Goal: Task Accomplishment & Management: Complete application form

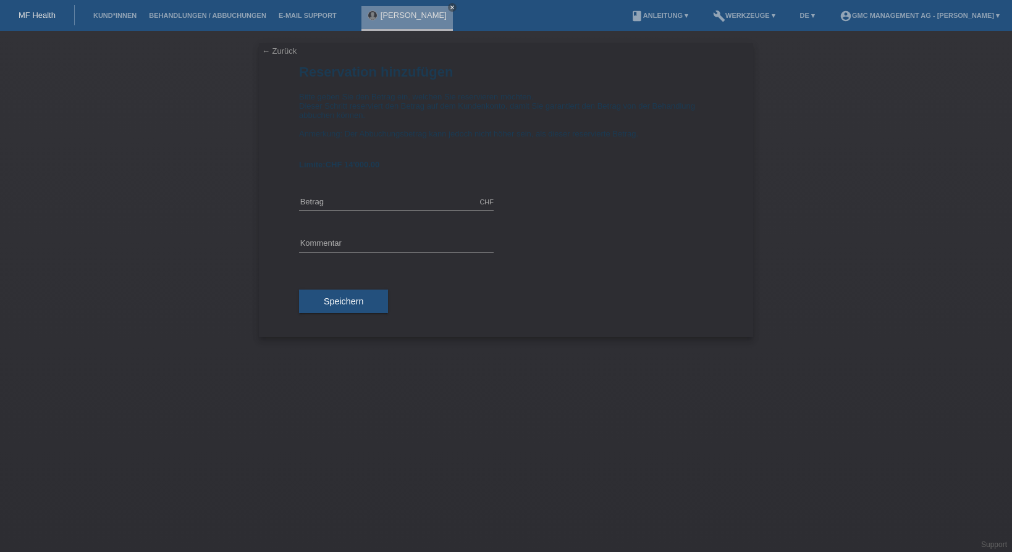
click at [276, 52] on link "← Zurück" at bounding box center [279, 50] width 35 height 9
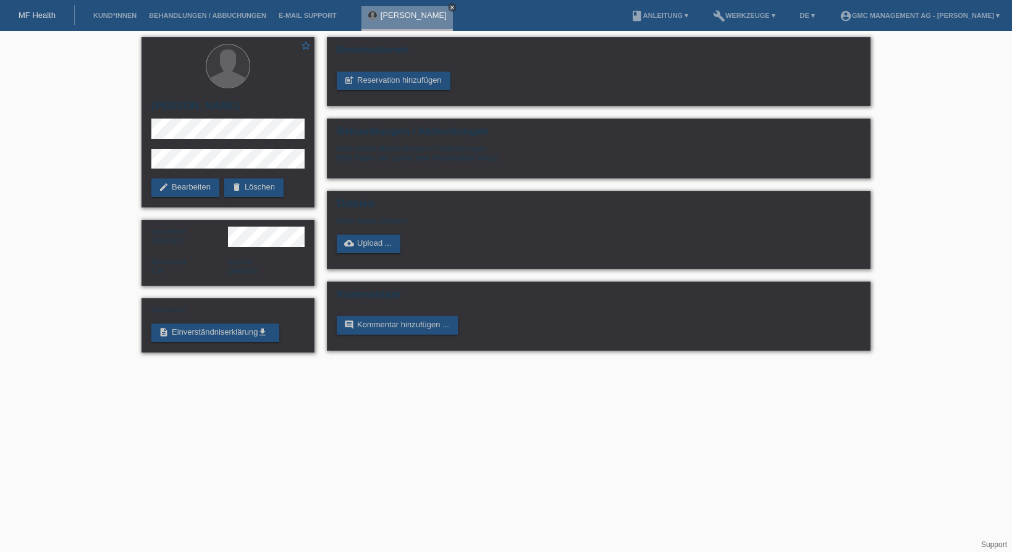
click at [449, 9] on icon "close" at bounding box center [452, 7] width 6 height 6
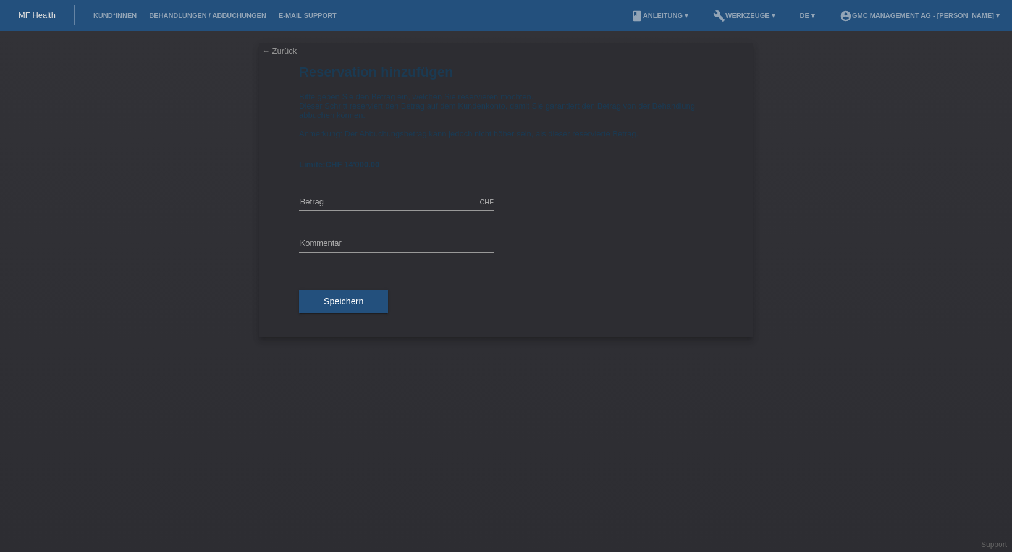
click at [49, 18] on link "MF Health" at bounding box center [37, 15] width 37 height 9
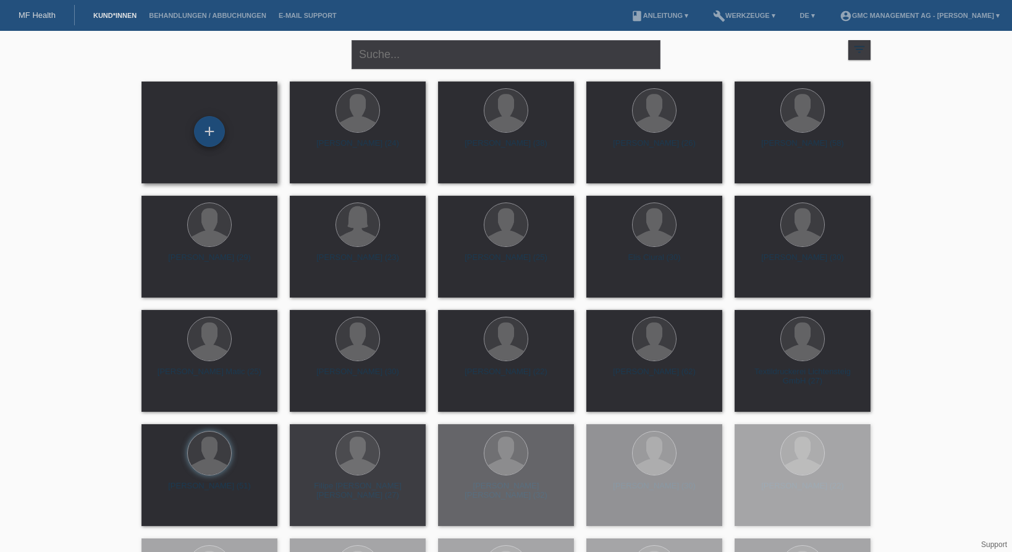
click at [203, 135] on div "+" at bounding box center [210, 131] width 30 height 21
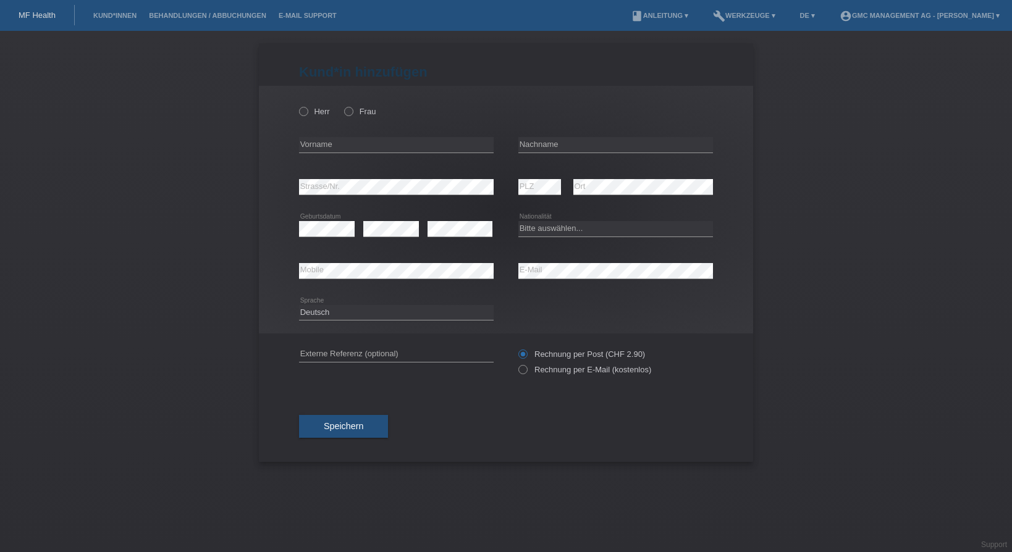
click at [50, 13] on link "MF Health" at bounding box center [37, 15] width 37 height 9
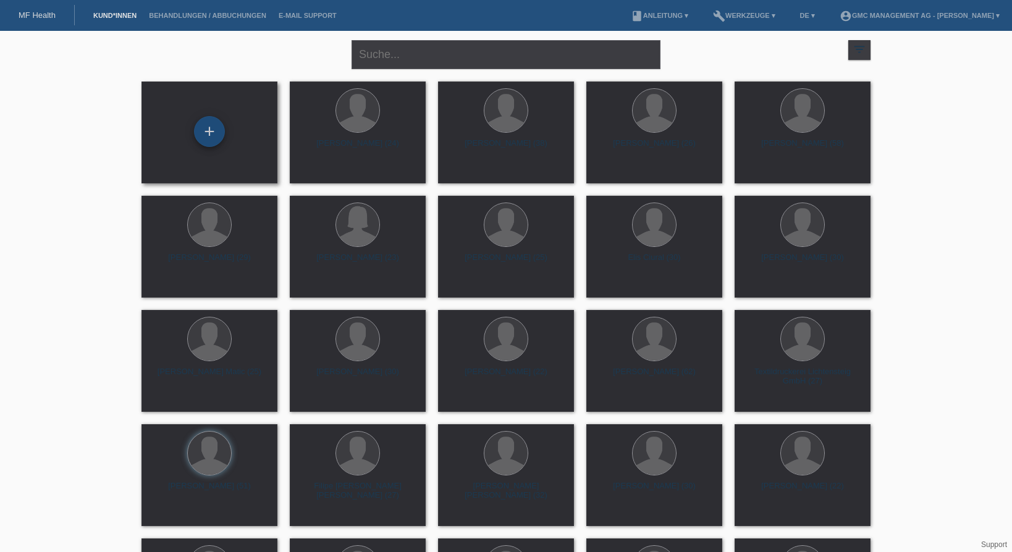
click at [213, 140] on div "+" at bounding box center [209, 131] width 31 height 31
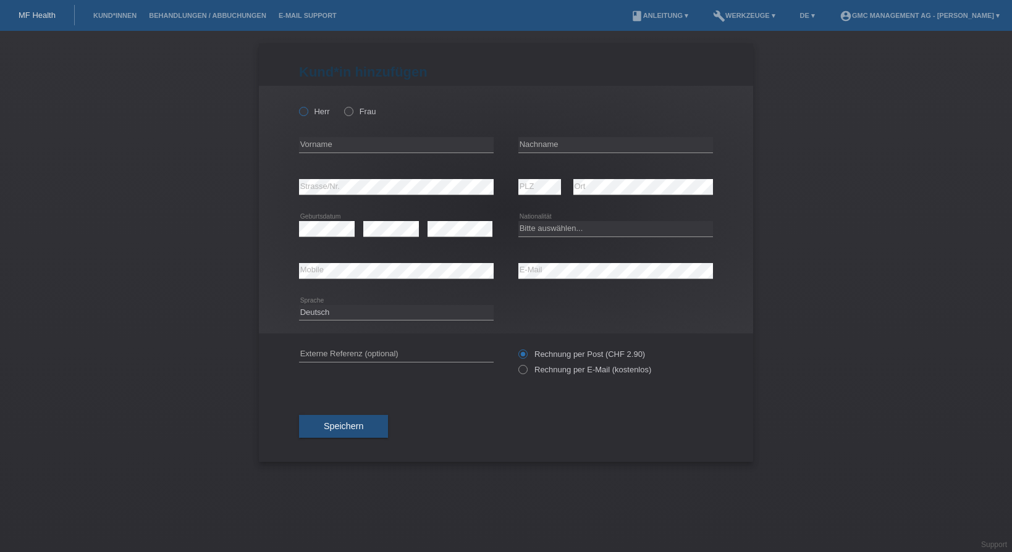
click at [297, 105] on icon at bounding box center [297, 105] width 0 height 0
click at [305, 111] on input "Herr" at bounding box center [303, 111] width 8 height 8
radio input "true"
click at [321, 148] on input "text" at bounding box center [396, 144] width 195 height 15
paste input "[PERSON_NAME]"
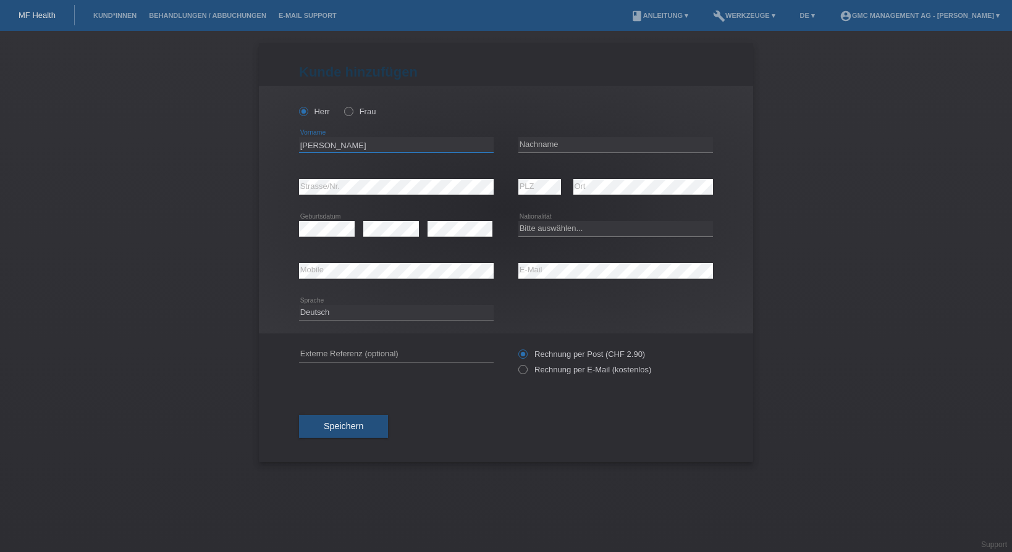
type input "[PERSON_NAME]"
click at [547, 146] on input "text" at bounding box center [615, 144] width 195 height 15
type input "Violante"
click at [518, 221] on select "Bitte auswählen... Schweiz Deutschland Liechtenstein Österreich ------------ Af…" at bounding box center [615, 228] width 195 height 15
select select "CH"
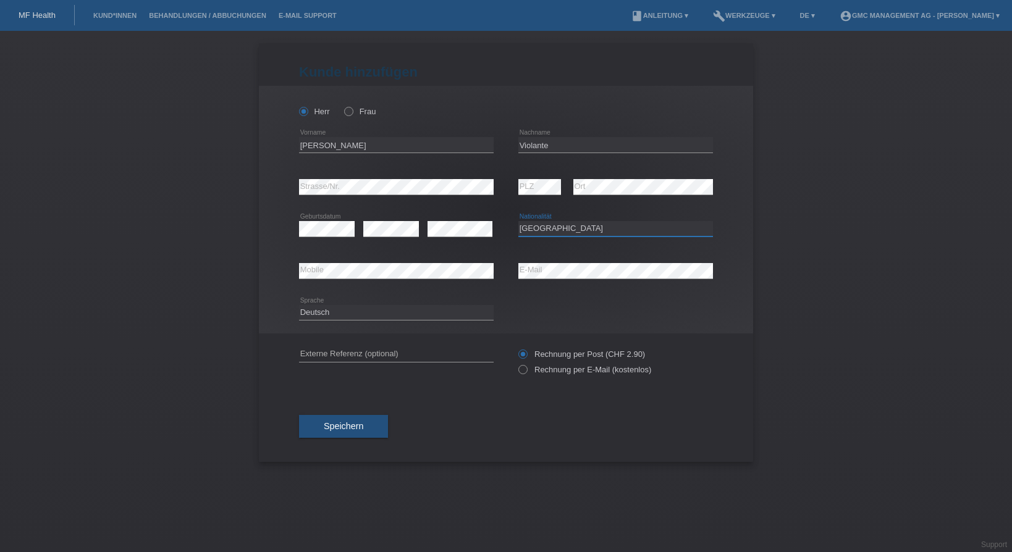
click option "Schweiz" at bounding box center [0, 0] width 0 height 0
click at [347, 431] on span "Speichern" at bounding box center [344, 426] width 40 height 10
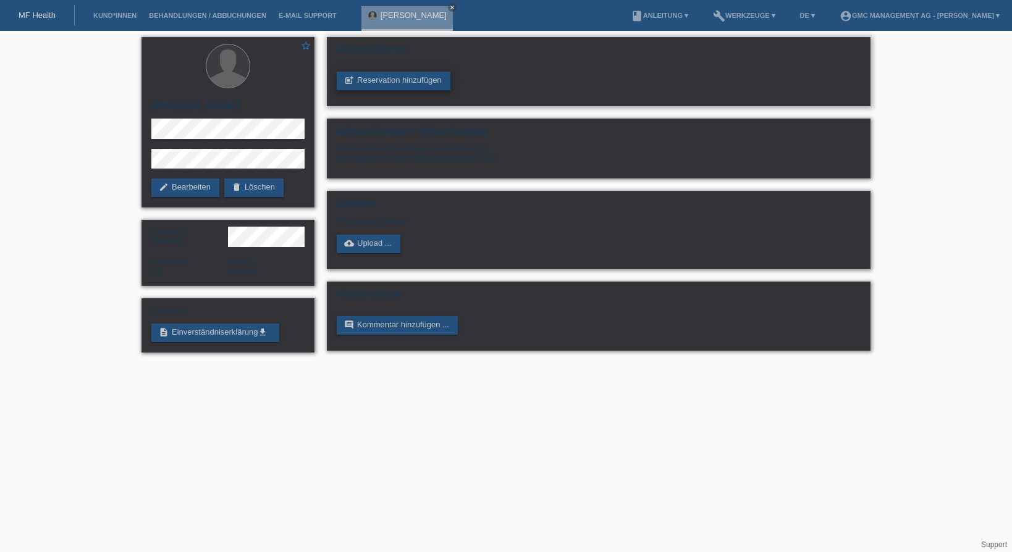
click at [421, 87] on link "post_add Reservation hinzufügen" at bounding box center [394, 81] width 114 height 19
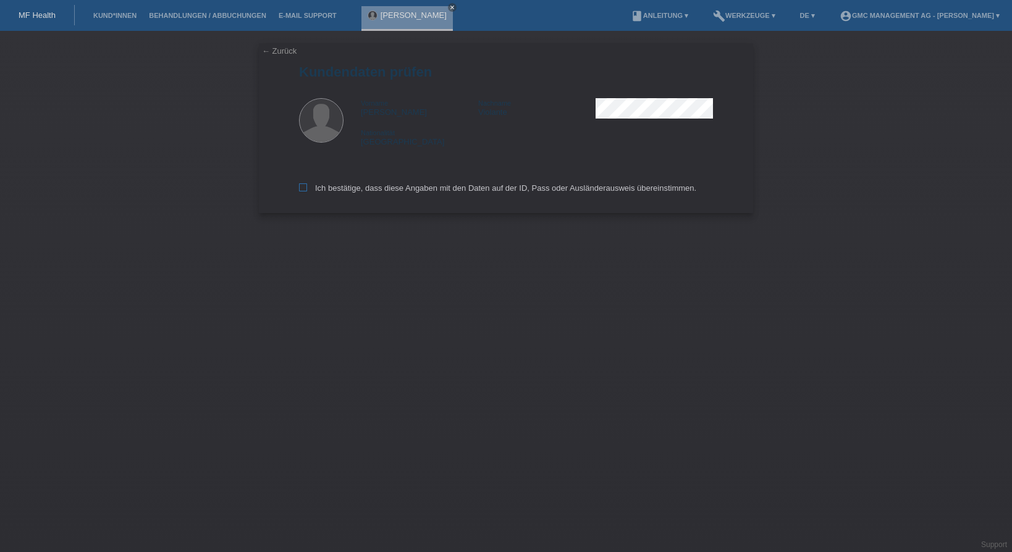
click at [302, 191] on icon at bounding box center [303, 187] width 8 height 8
click at [302, 191] on input "Ich bestätige, dass diese Angaben mit den Daten auf der ID, Pass oder Ausländer…" at bounding box center [303, 187] width 8 height 8
checkbox input "true"
